Goal: Browse casually: Explore the website without a specific task or goal

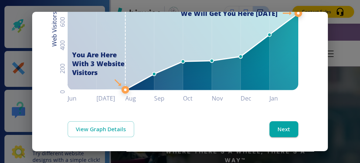
scroll to position [135, 0]
